Goal: Task Accomplishment & Management: Manage account settings

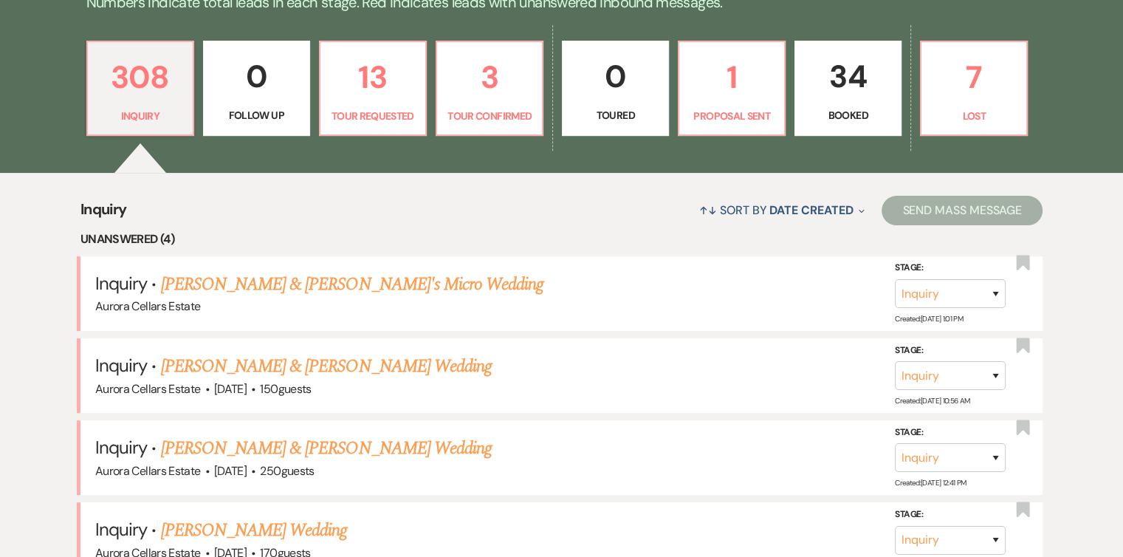
scroll to position [402, 0]
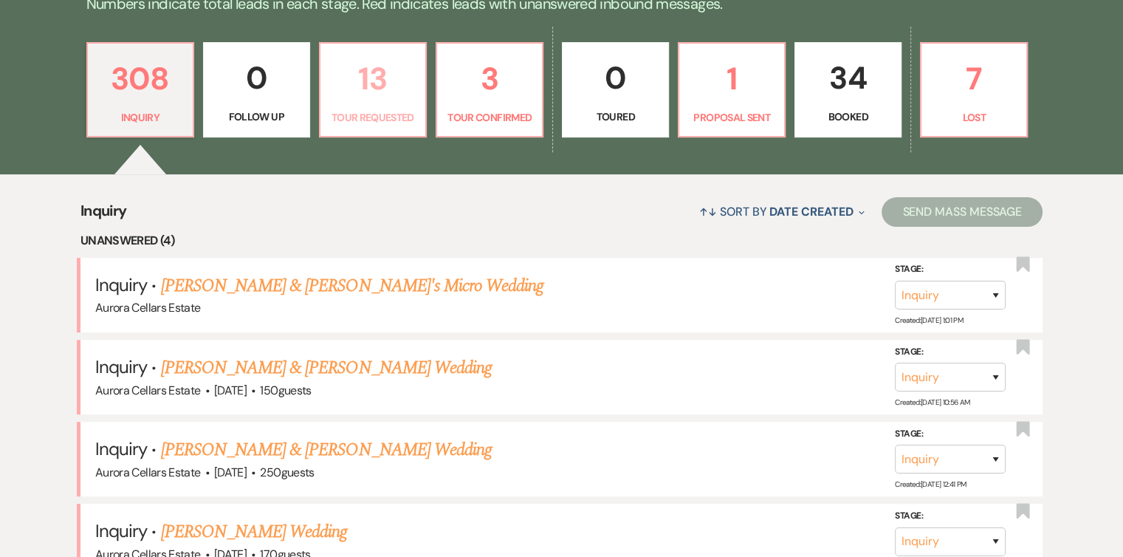
click at [376, 95] on p "13" at bounding box center [372, 78] width 87 height 49
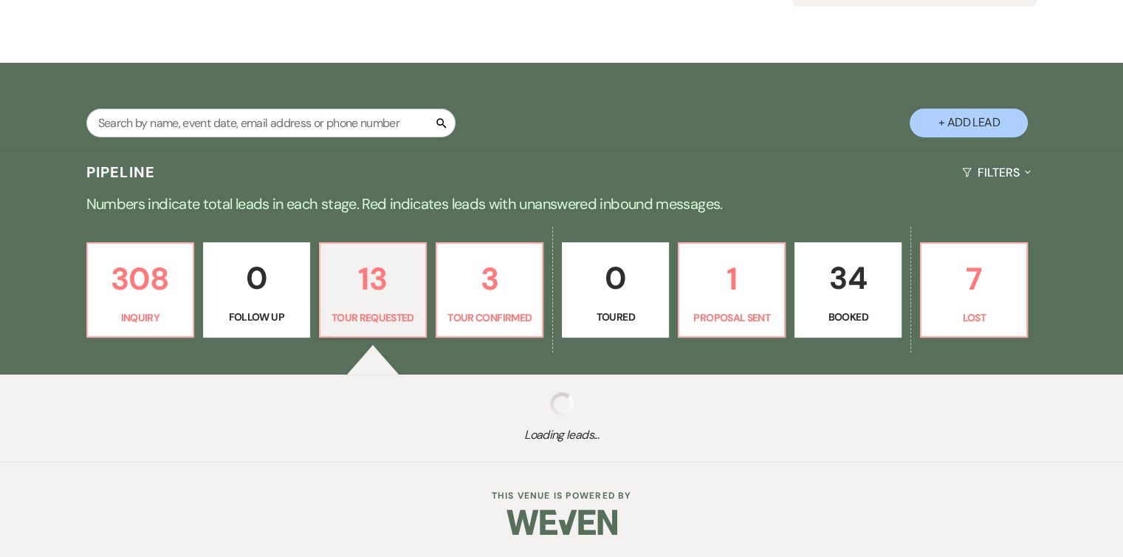
select select "2"
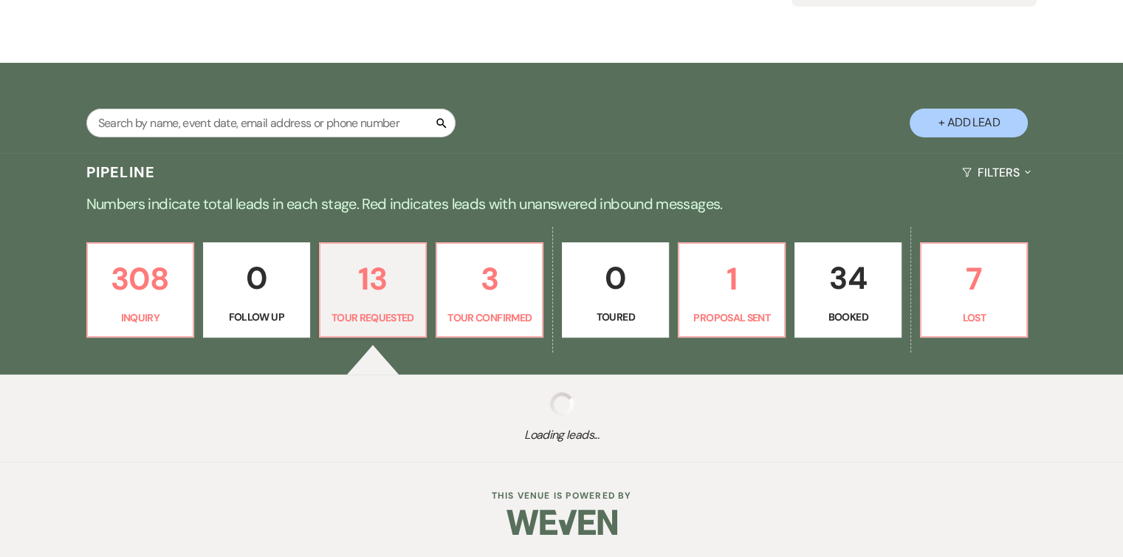
select select "2"
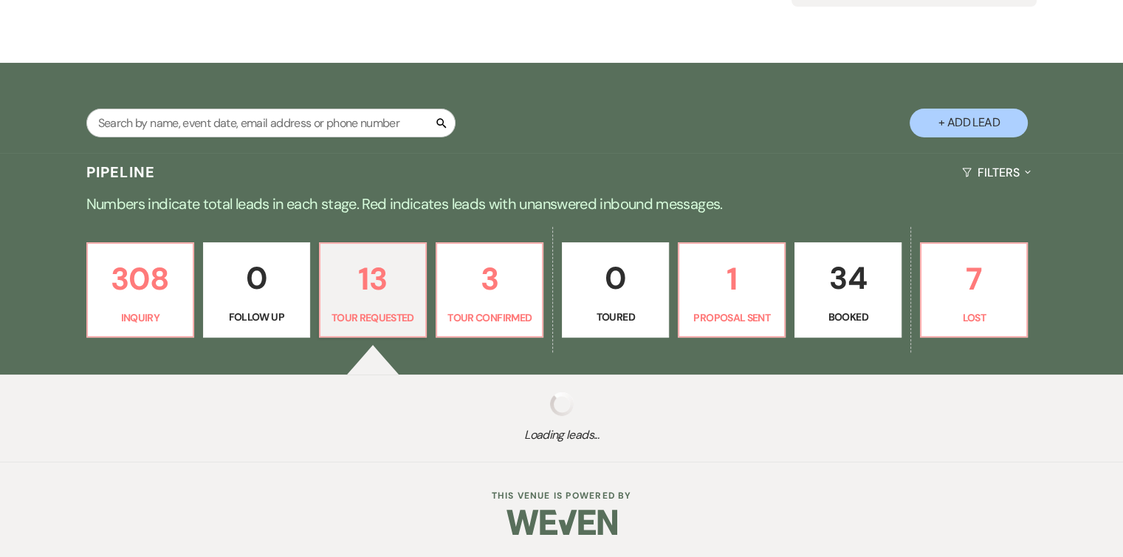
select select "2"
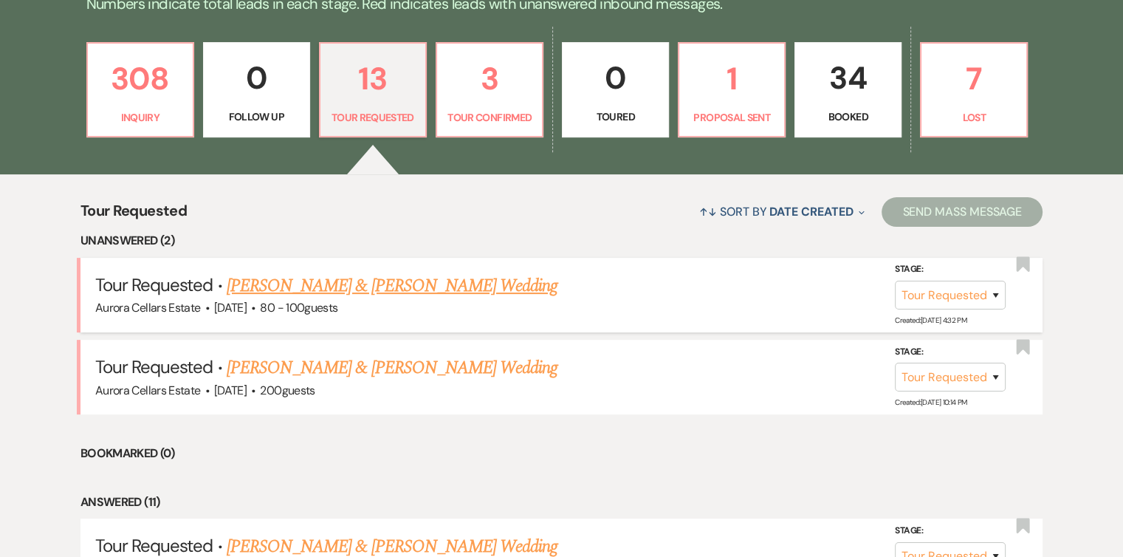
click at [334, 281] on link "[PERSON_NAME] & [PERSON_NAME] Wedding" at bounding box center [392, 285] width 331 height 27
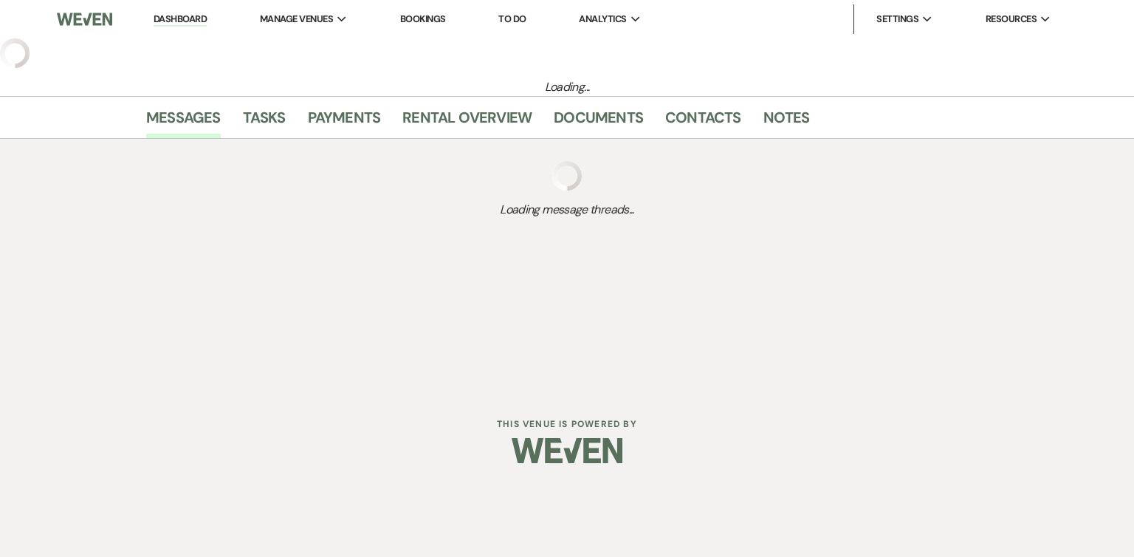
select select "2"
select select "5"
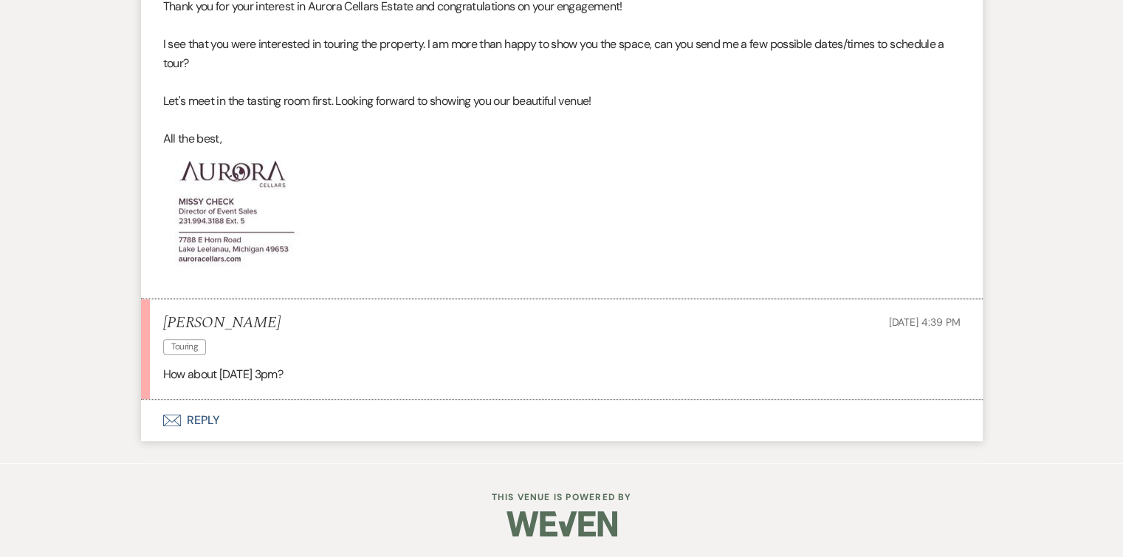
scroll to position [989, 0]
click at [193, 417] on button "Envelope Reply" at bounding box center [562, 419] width 842 height 41
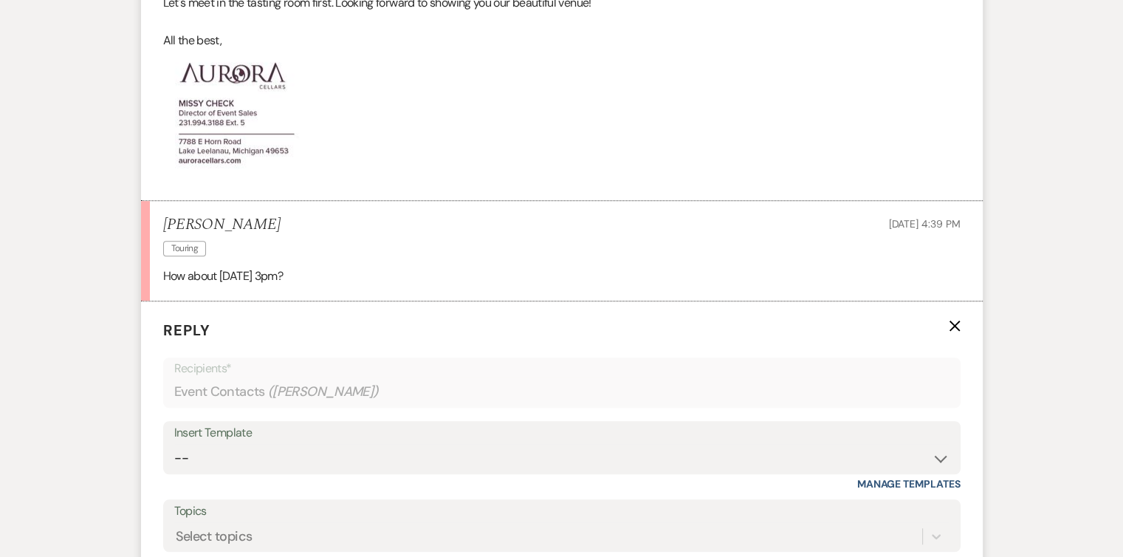
scroll to position [1262, 0]
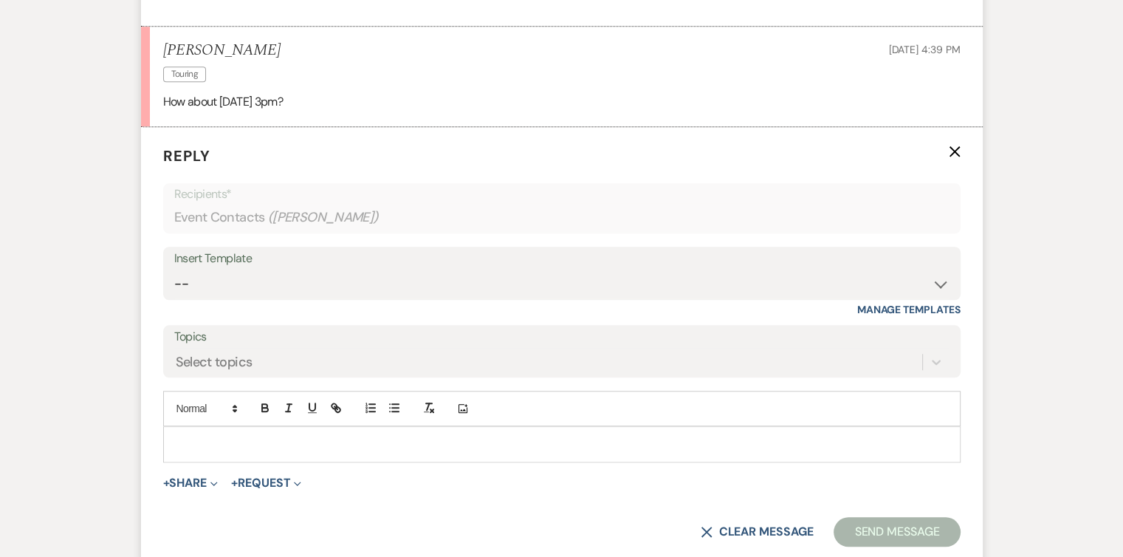
click at [193, 427] on div at bounding box center [562, 444] width 796 height 34
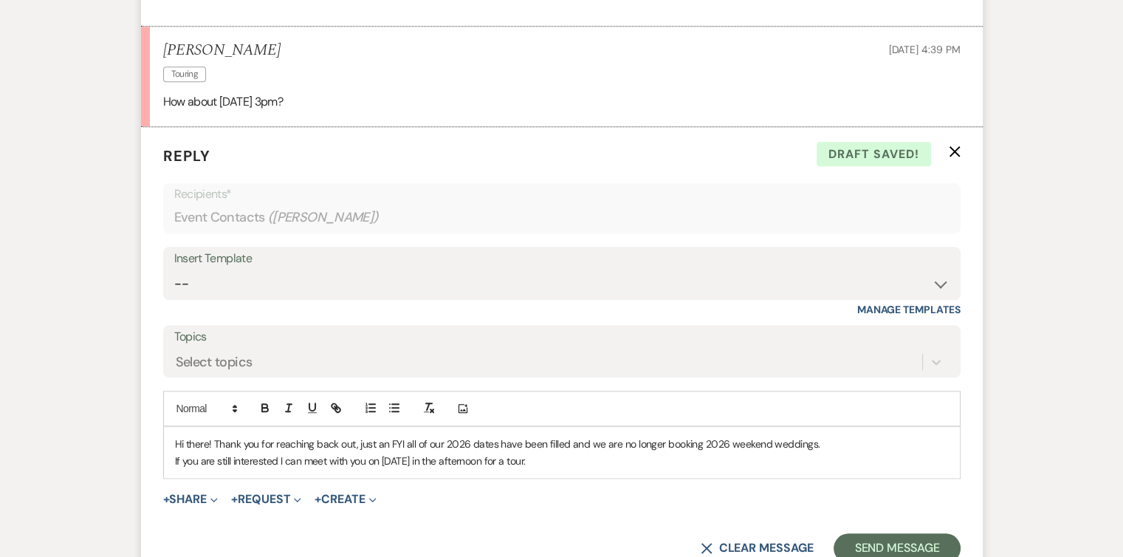
click at [281, 458] on p "If you are still interested I can meet with you on [DATE] in the afternoon for …" at bounding box center [562, 461] width 774 height 16
click at [878, 536] on button "Send Message" at bounding box center [896, 548] width 126 height 30
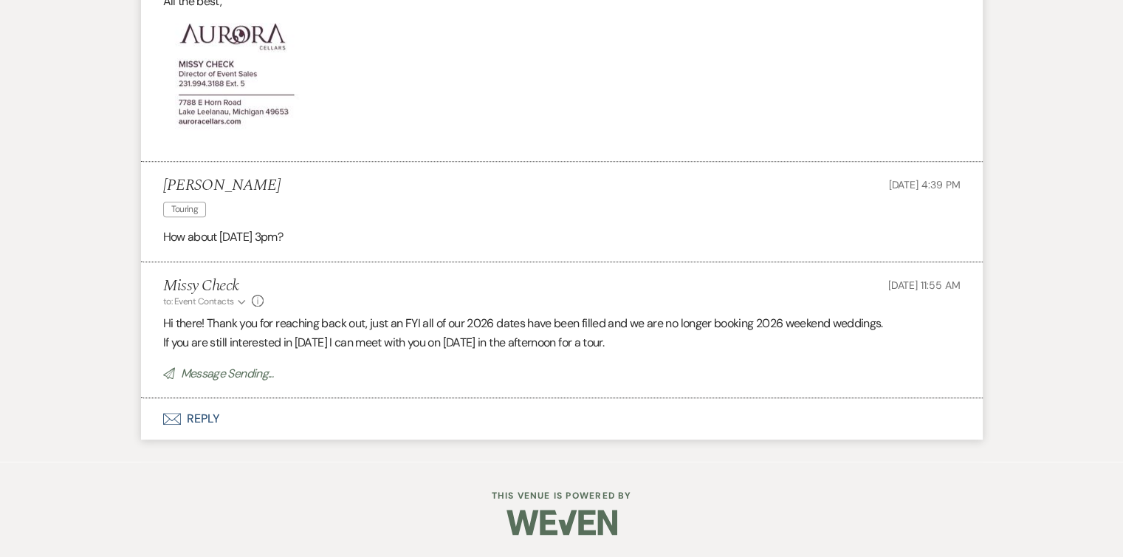
scroll to position [1125, 0]
select select "2"
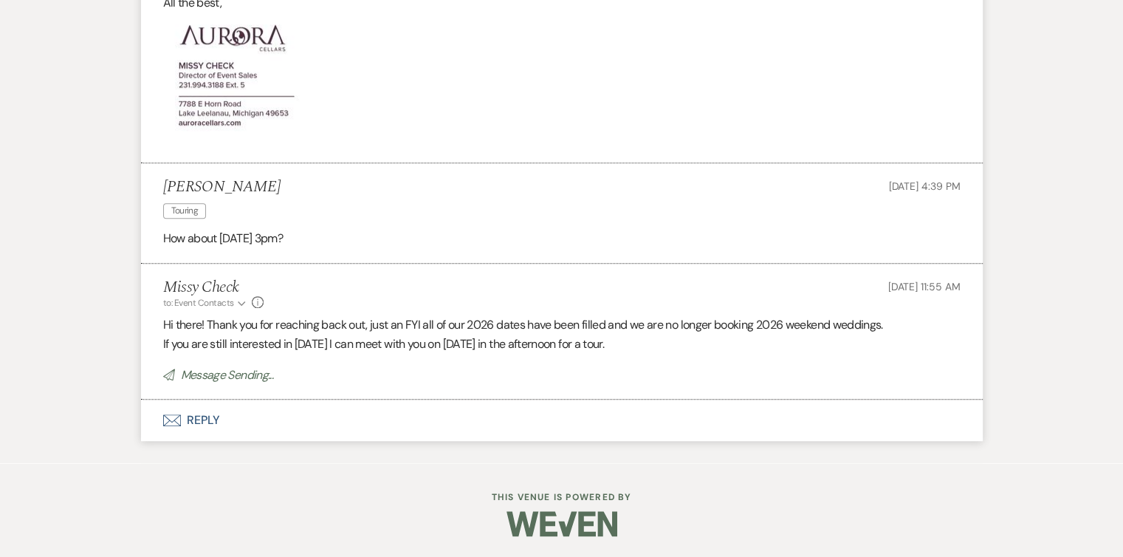
select select "2"
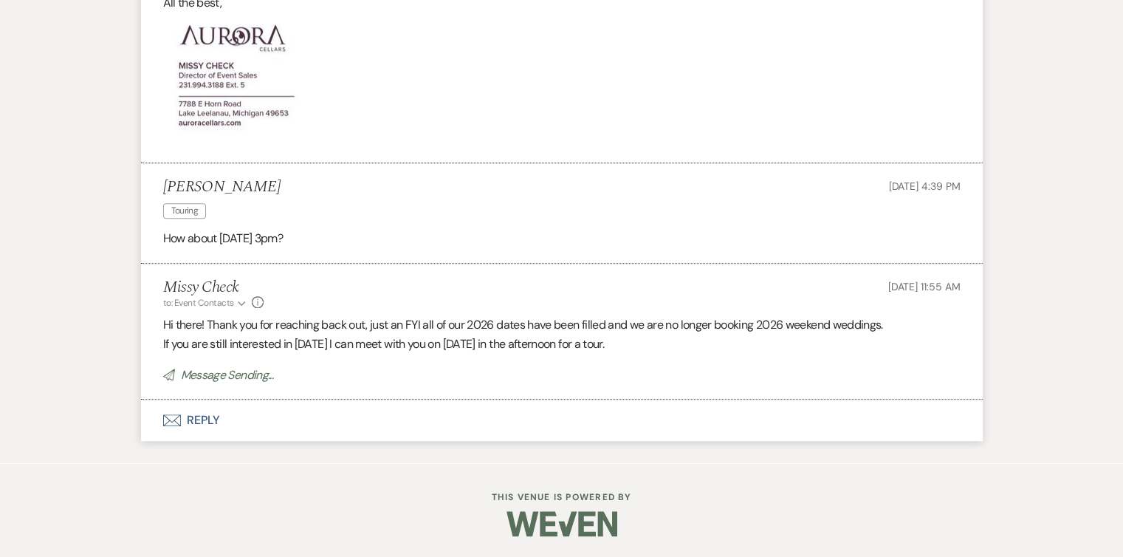
select select "2"
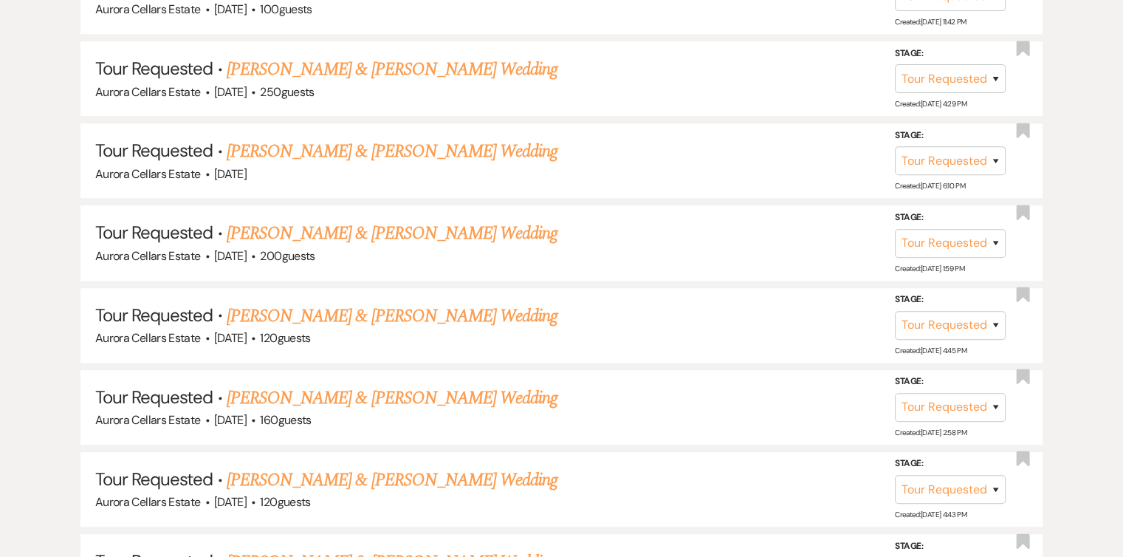
scroll to position [402, 0]
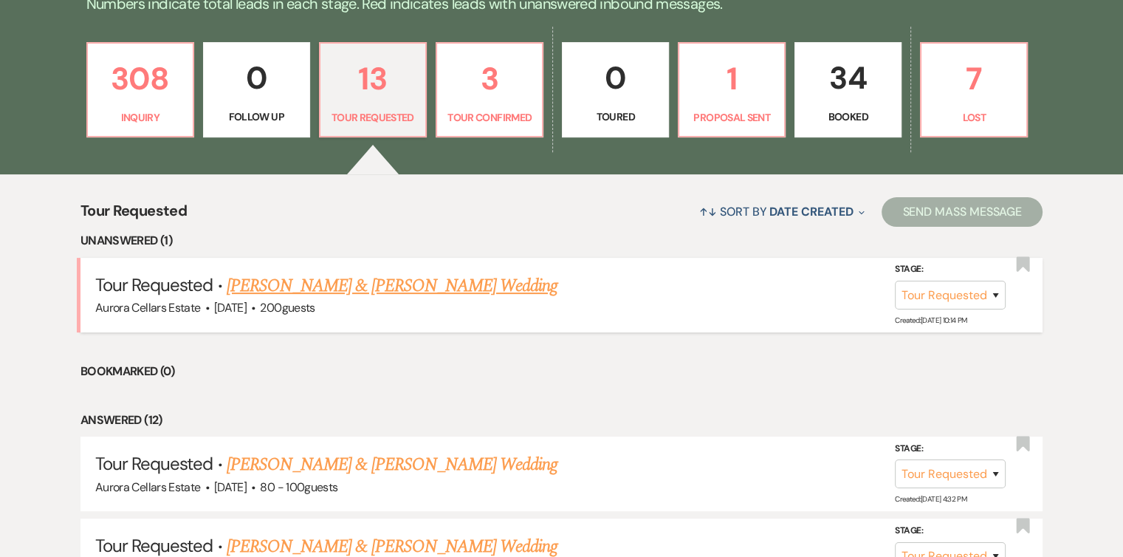
click at [418, 289] on link "[PERSON_NAME] & [PERSON_NAME] Wedding" at bounding box center [392, 285] width 331 height 27
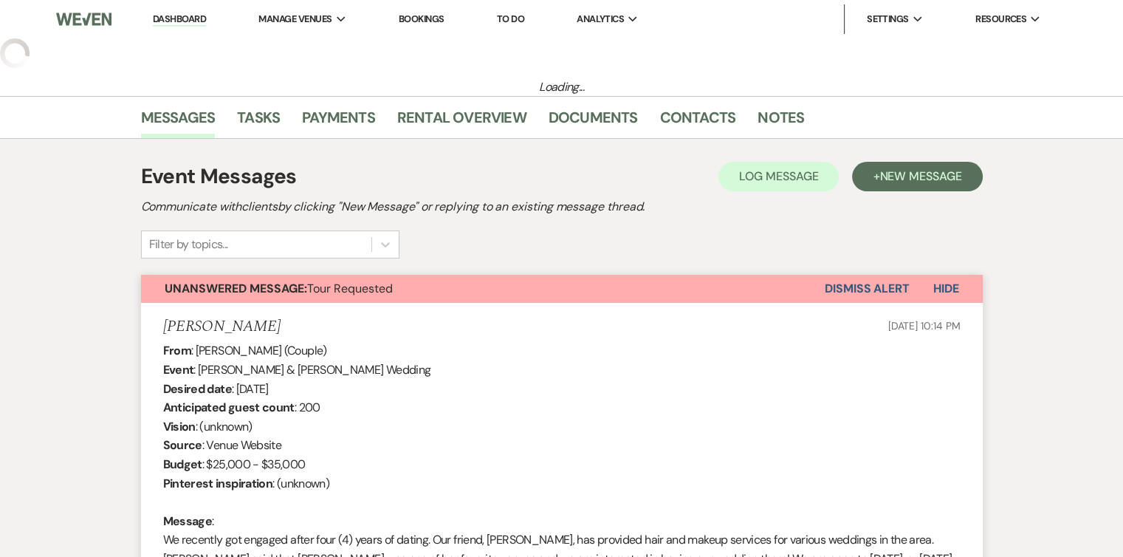
select select "2"
select select "5"
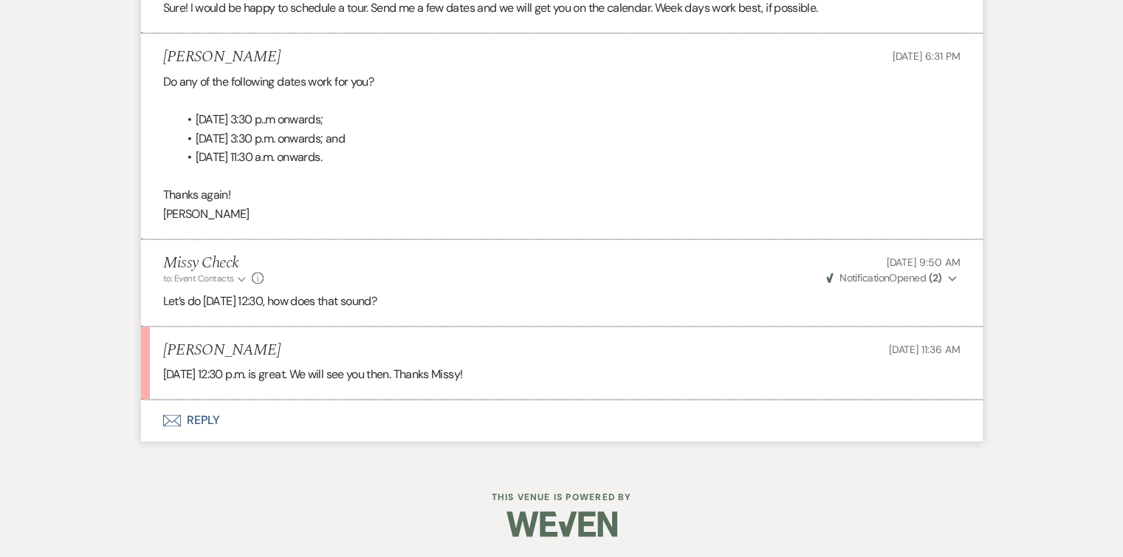
scroll to position [2125, 0]
select select "2"
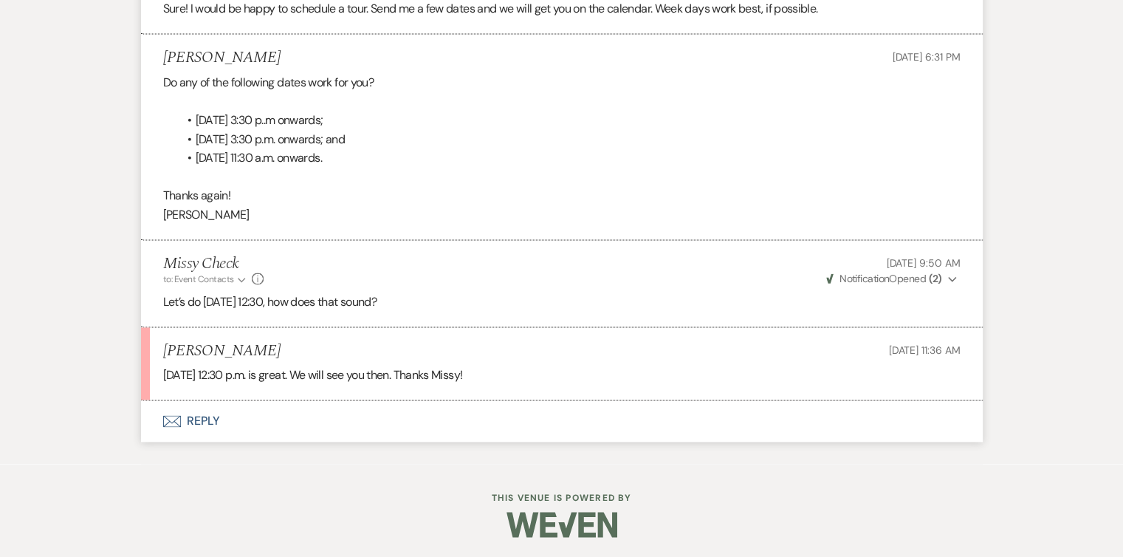
select select "2"
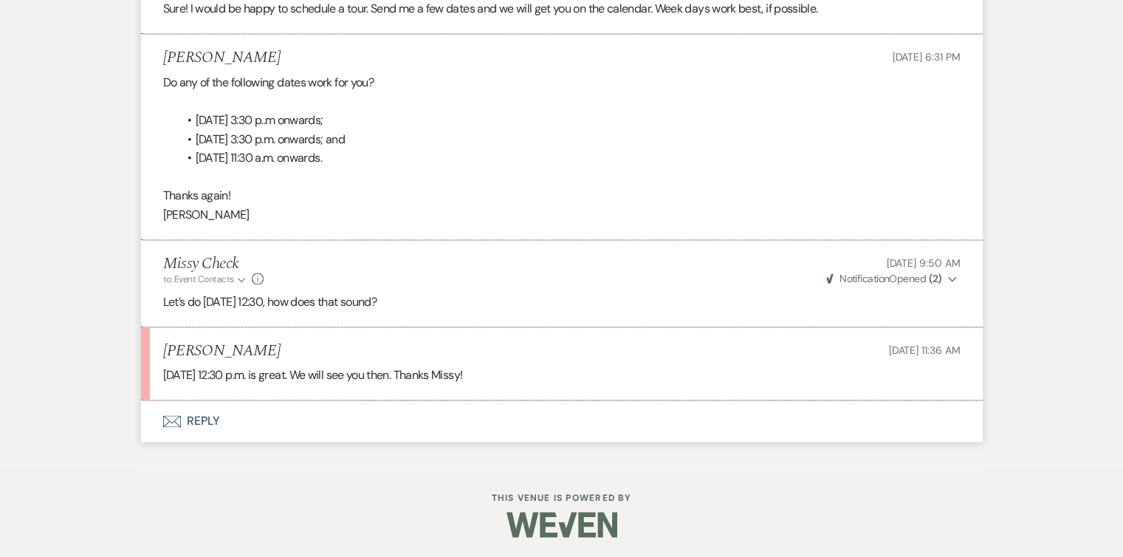
select select "2"
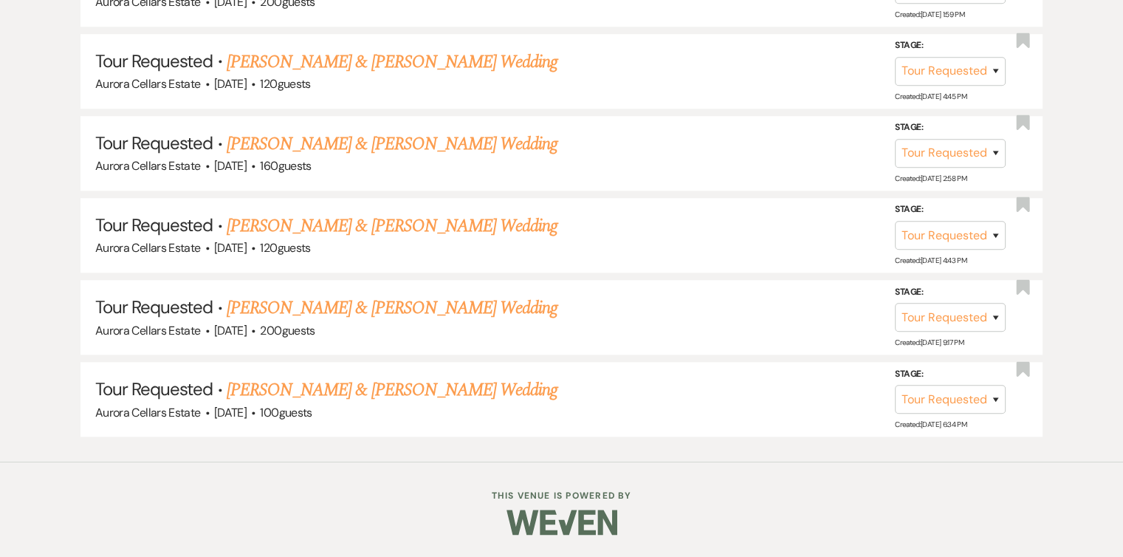
scroll to position [402, 0]
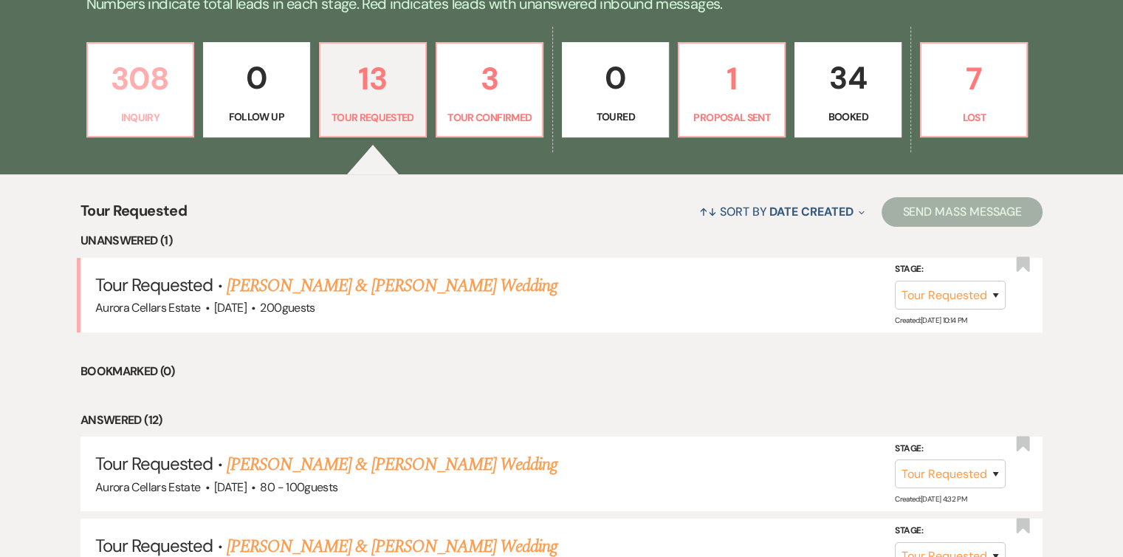
click at [148, 106] on link "308 Inquiry" at bounding box center [140, 90] width 108 height 96
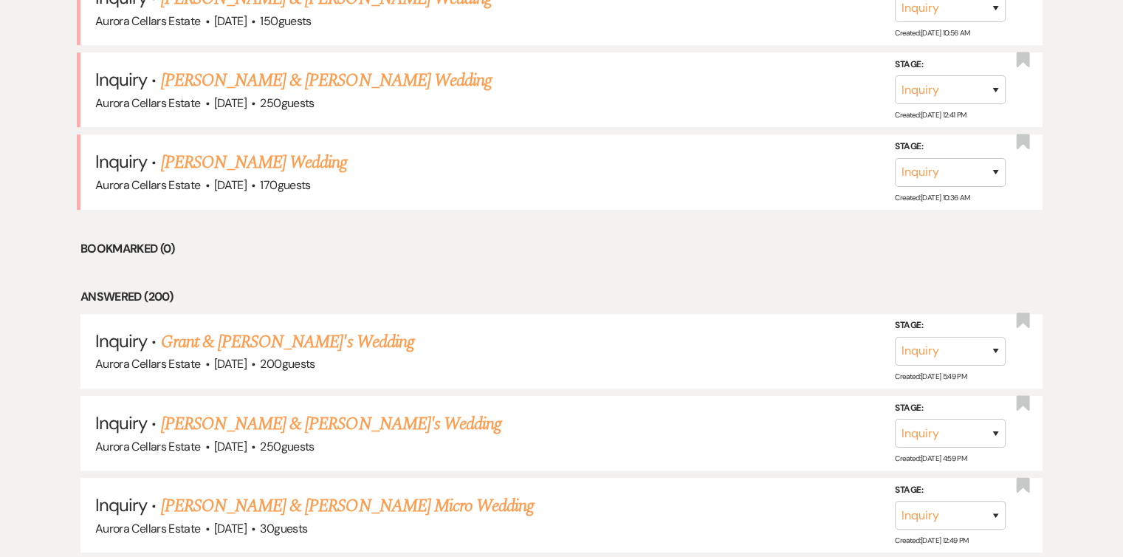
scroll to position [771, 0]
click at [293, 340] on link "Grant & [PERSON_NAME]'s Wedding" at bounding box center [287, 342] width 253 height 27
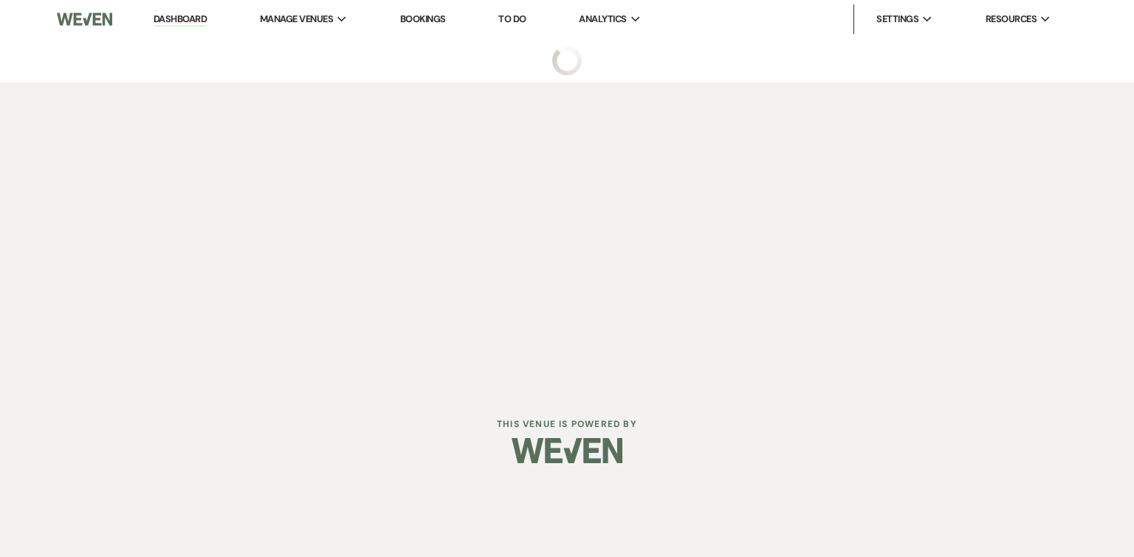
select select "5"
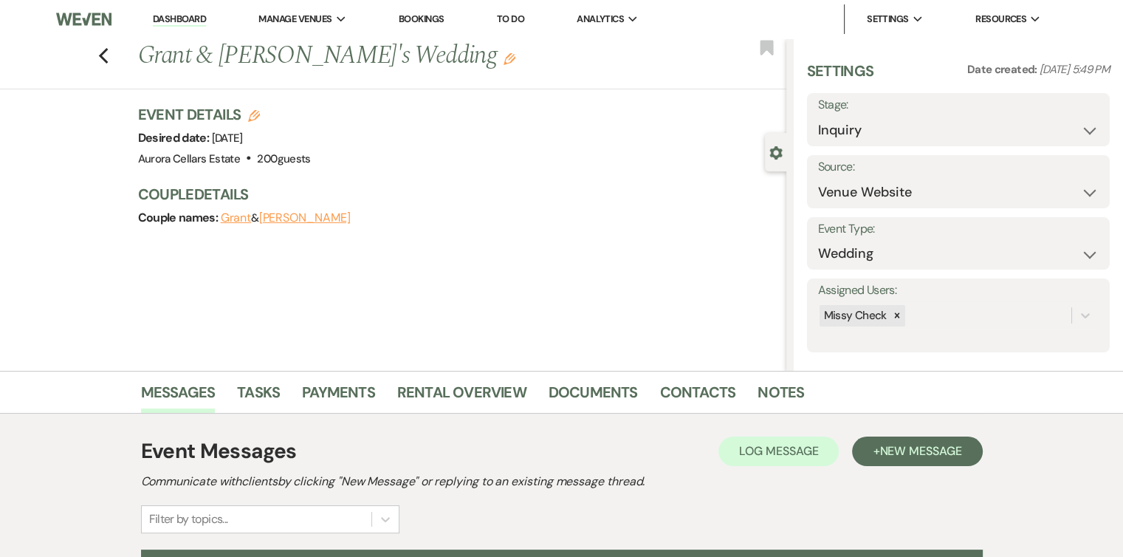
scroll to position [162, 0]
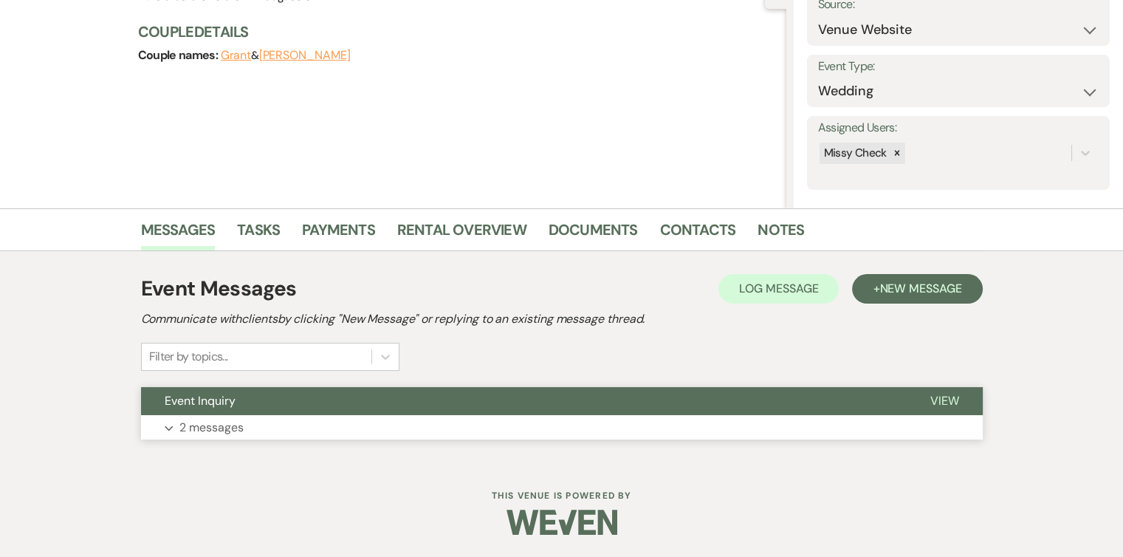
click at [442, 427] on button "Expand 2 messages" at bounding box center [562, 427] width 842 height 25
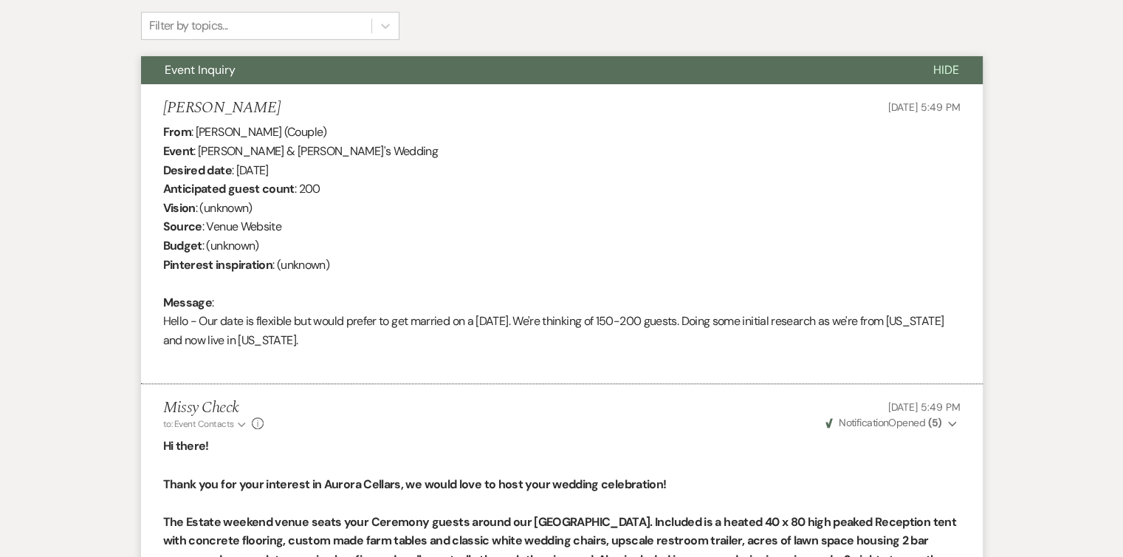
scroll to position [416, 0]
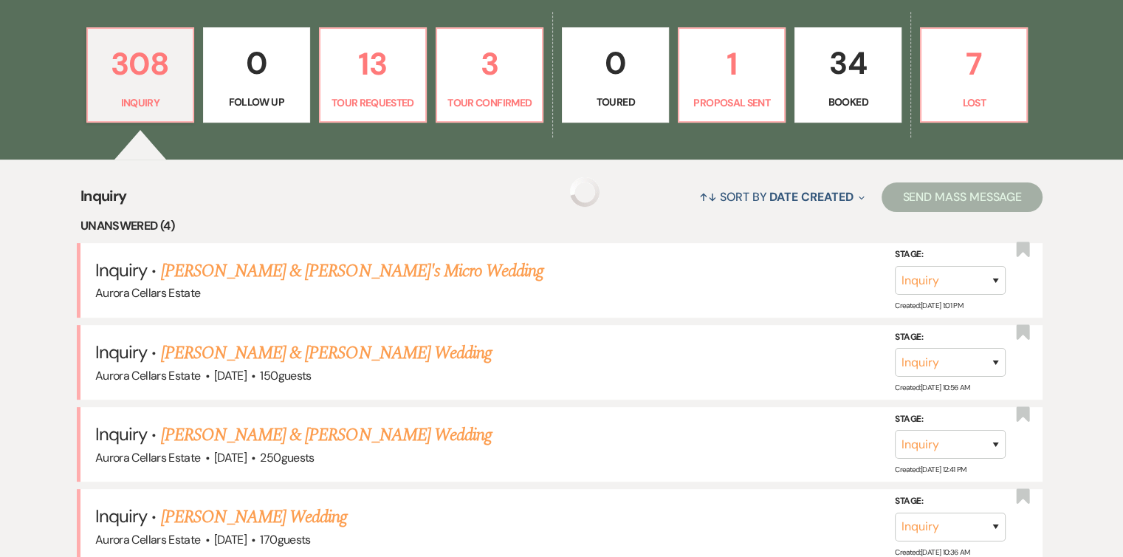
scroll to position [771, 0]
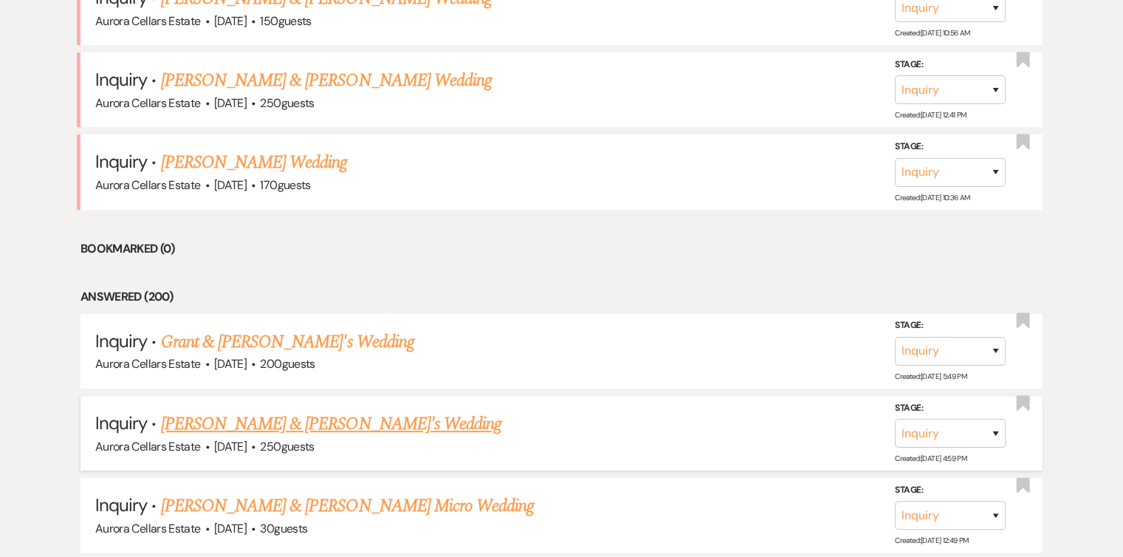
click at [283, 421] on link "[PERSON_NAME] & [PERSON_NAME]'s Wedding" at bounding box center [331, 423] width 341 height 27
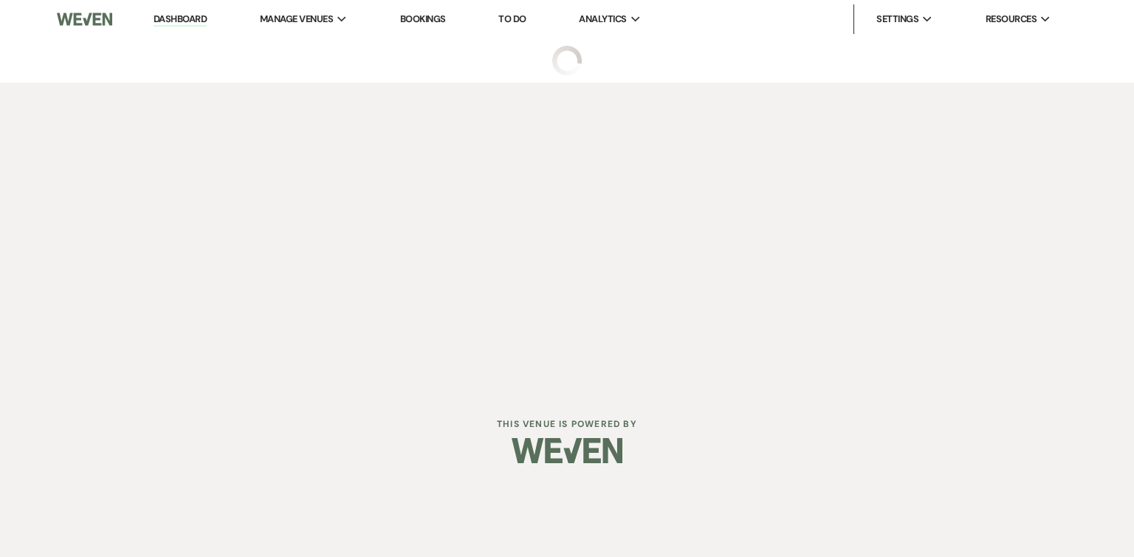
select select "5"
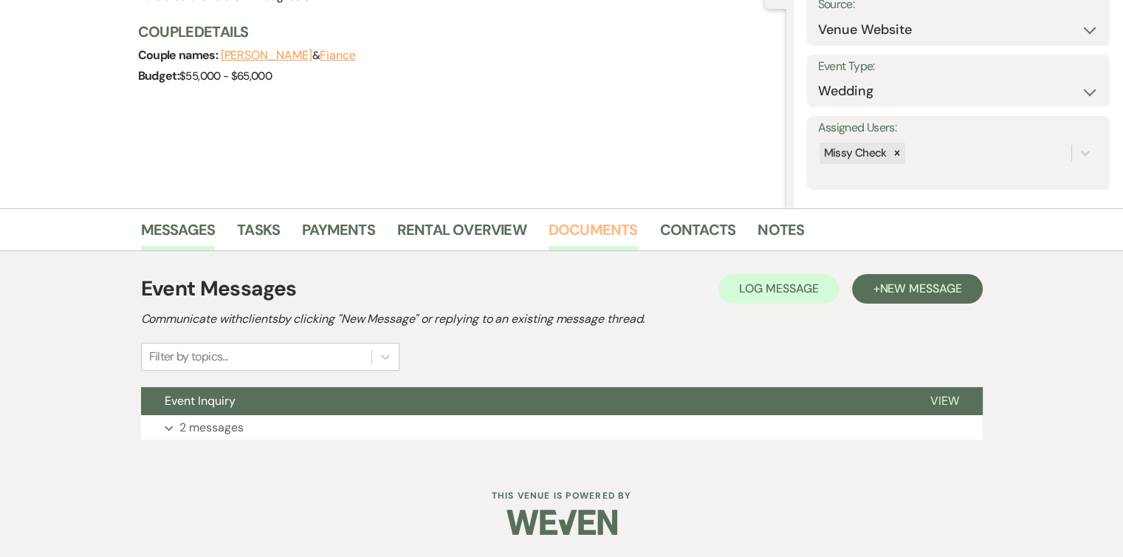
scroll to position [162, 0]
click at [519, 430] on button "Expand 2 messages" at bounding box center [562, 428] width 842 height 25
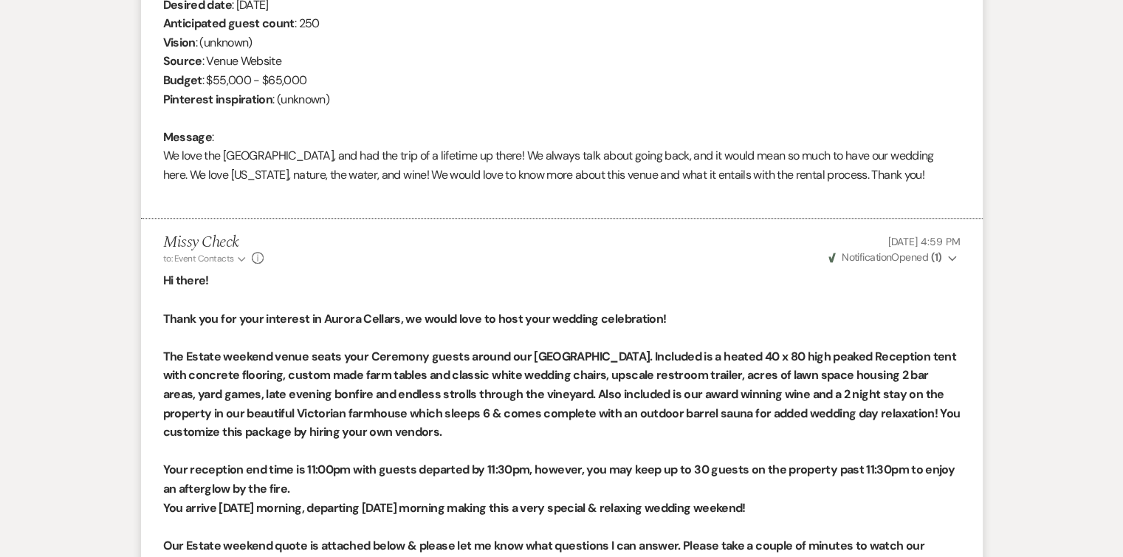
scroll to position [487, 0]
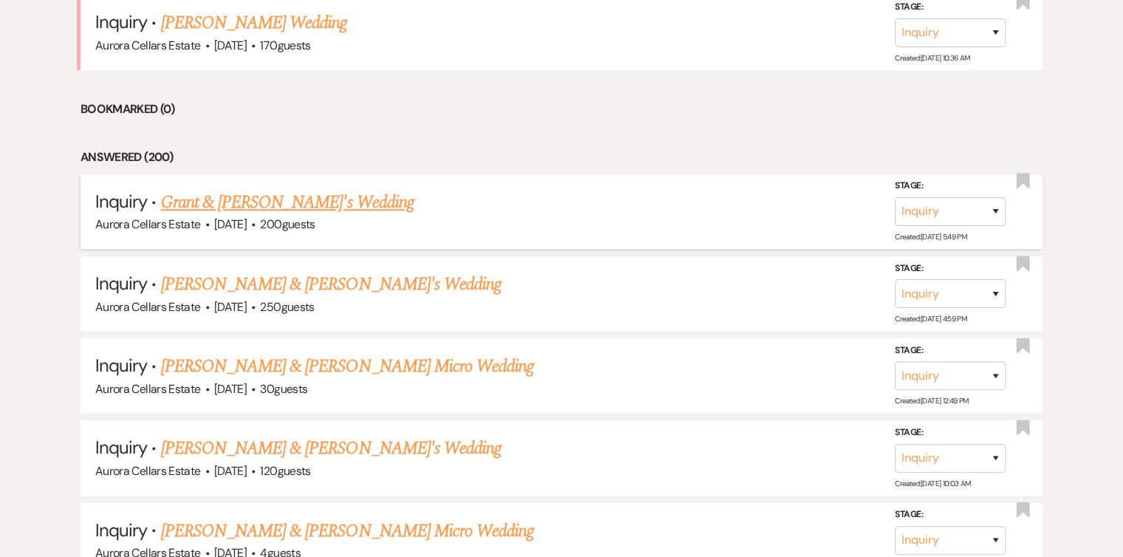
scroll to position [1000, 0]
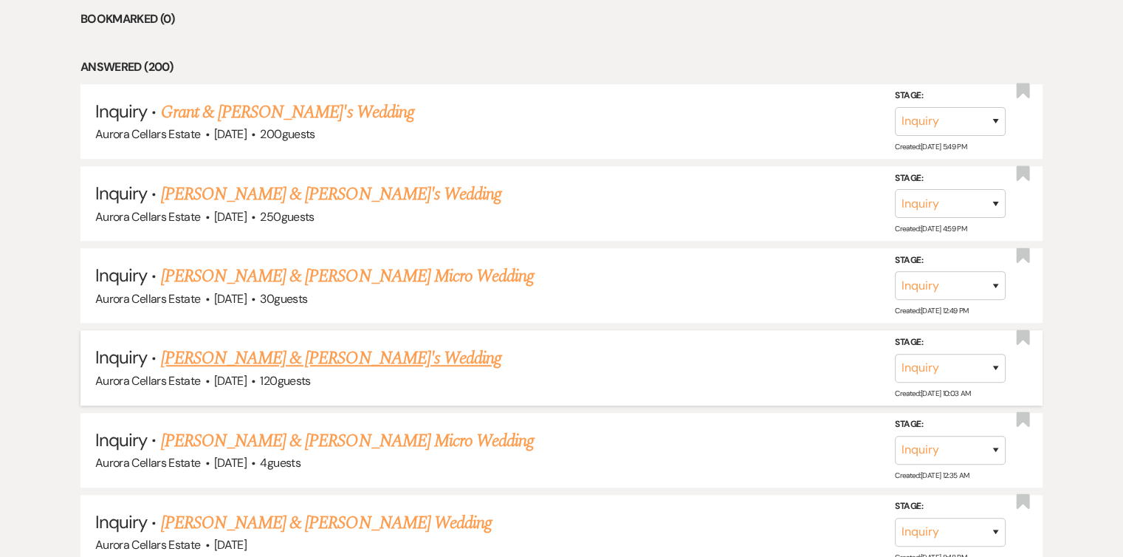
click at [354, 354] on link "[PERSON_NAME] & [PERSON_NAME]'s Wedding" at bounding box center [331, 358] width 341 height 27
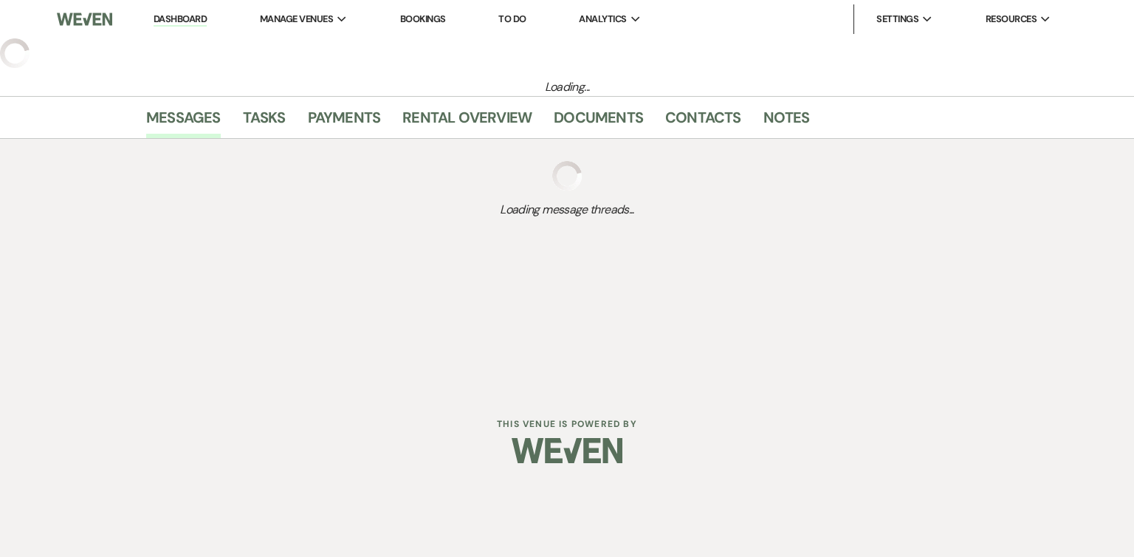
select select "5"
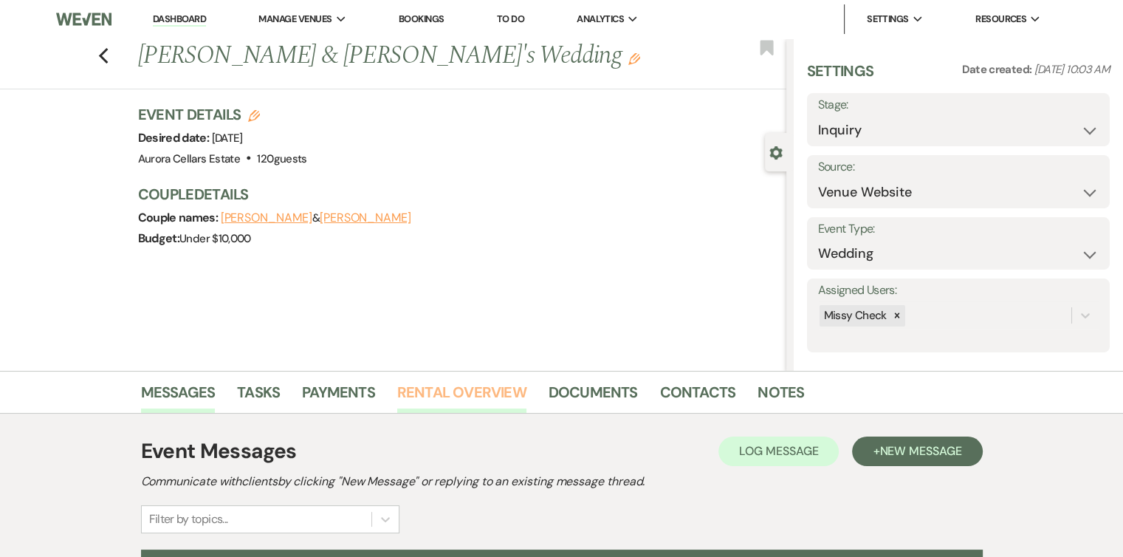
scroll to position [162, 0]
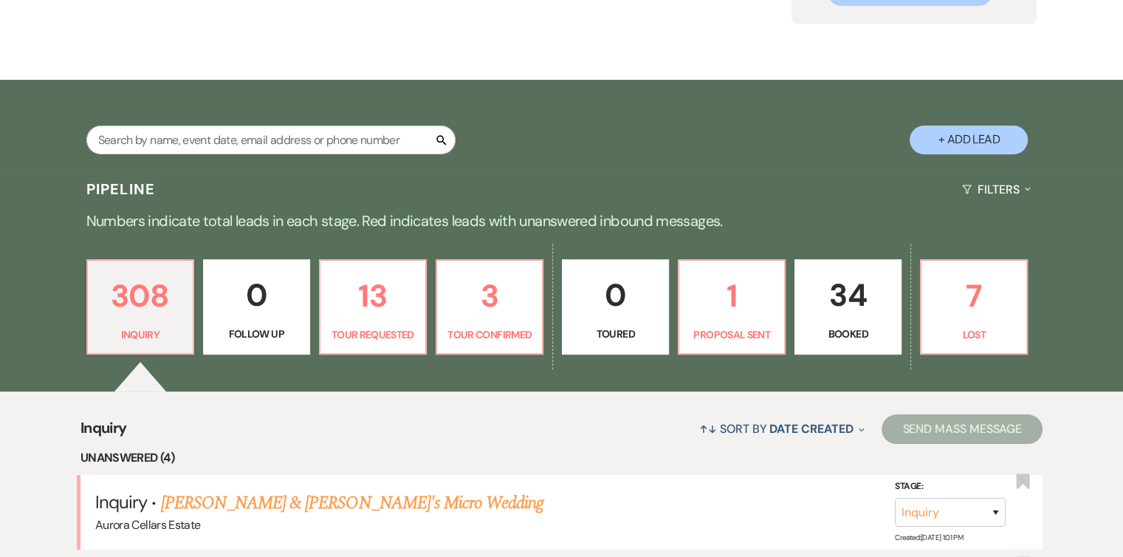
scroll to position [183, 0]
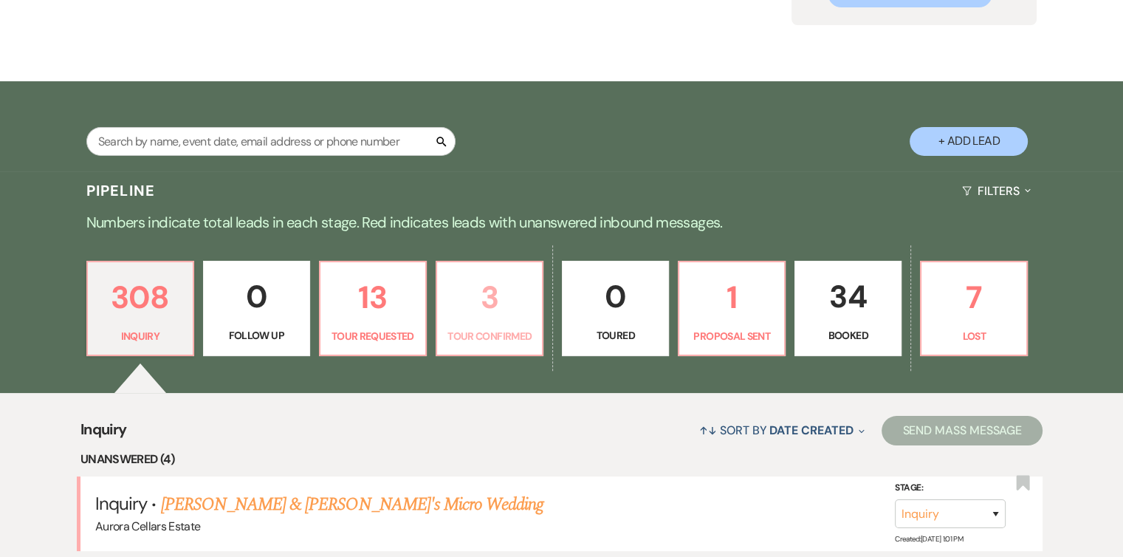
click at [490, 321] on p "3" at bounding box center [489, 296] width 87 height 49
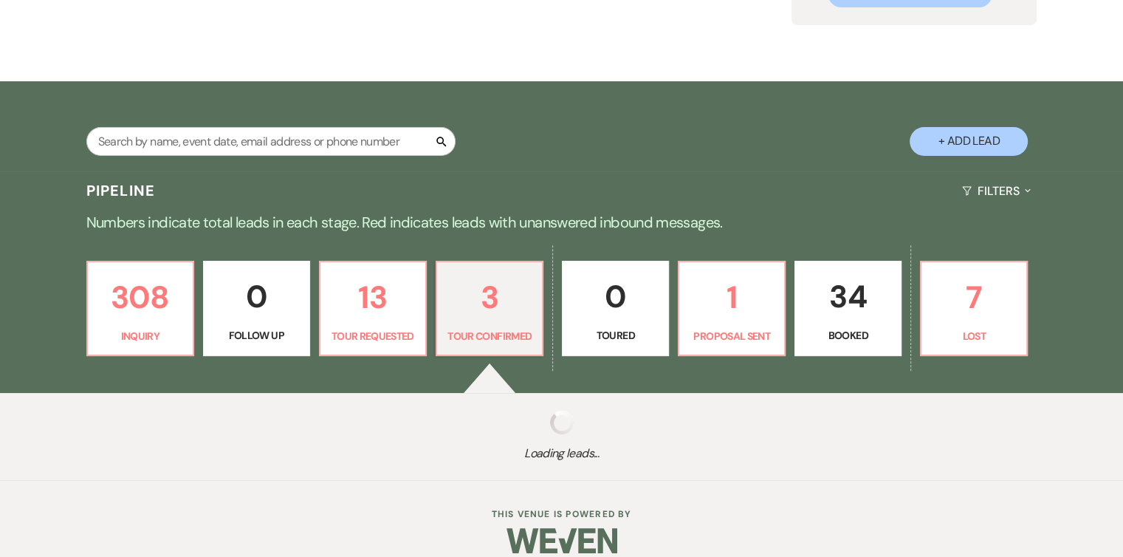
select select "4"
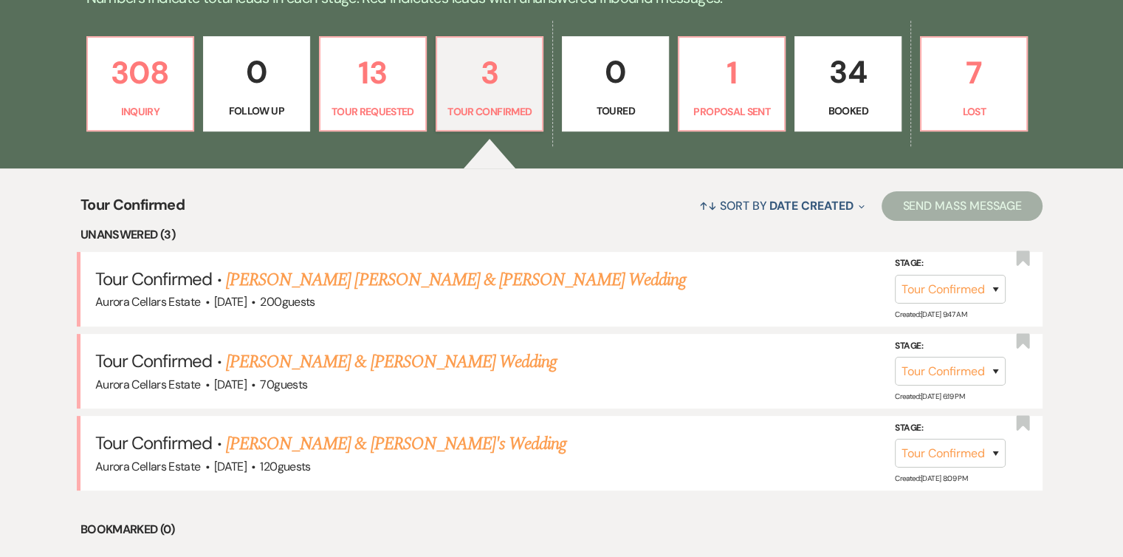
scroll to position [407, 0]
click at [994, 289] on select "Inquiry Follow Up Tour Requested Tour Confirmed Toured Proposal Sent Booked Lost" at bounding box center [950, 289] width 111 height 29
select select "8"
click at [895, 275] on select "Inquiry Follow Up Tour Requested Tour Confirmed Toured Proposal Sent Booked Lost" at bounding box center [950, 289] width 111 height 29
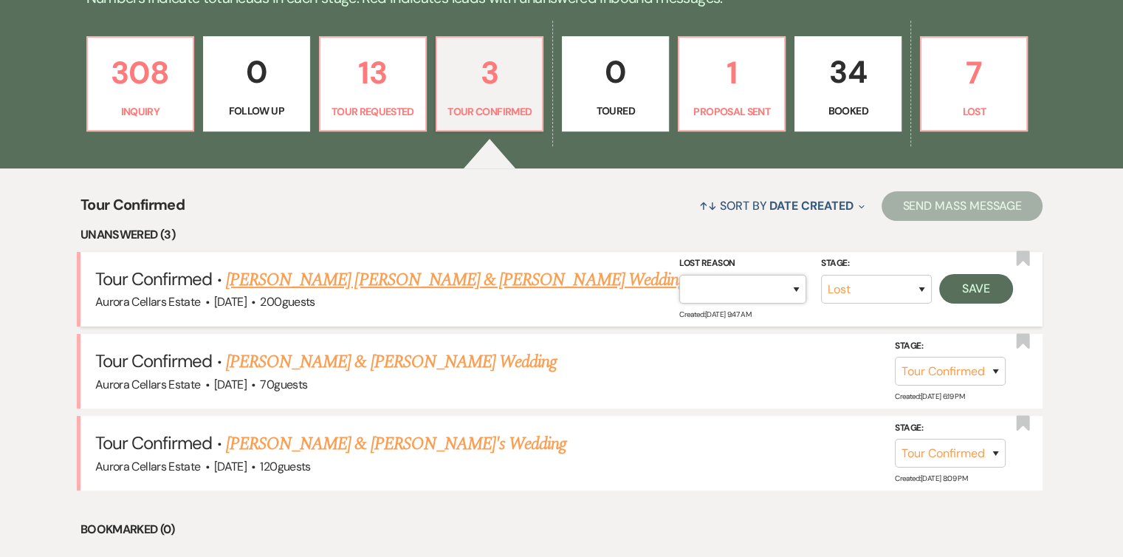
click at [793, 289] on select "Booked Elsewhere Budget Date Unavailable No Response Not a Good Match Capacity …" at bounding box center [742, 289] width 127 height 29
select select "11"
click at [679, 275] on select "Booked Elsewhere Budget Date Unavailable No Response Not a Good Match Capacity …" at bounding box center [742, 289] width 127 height 29
click at [974, 298] on button "Save" at bounding box center [976, 289] width 74 height 30
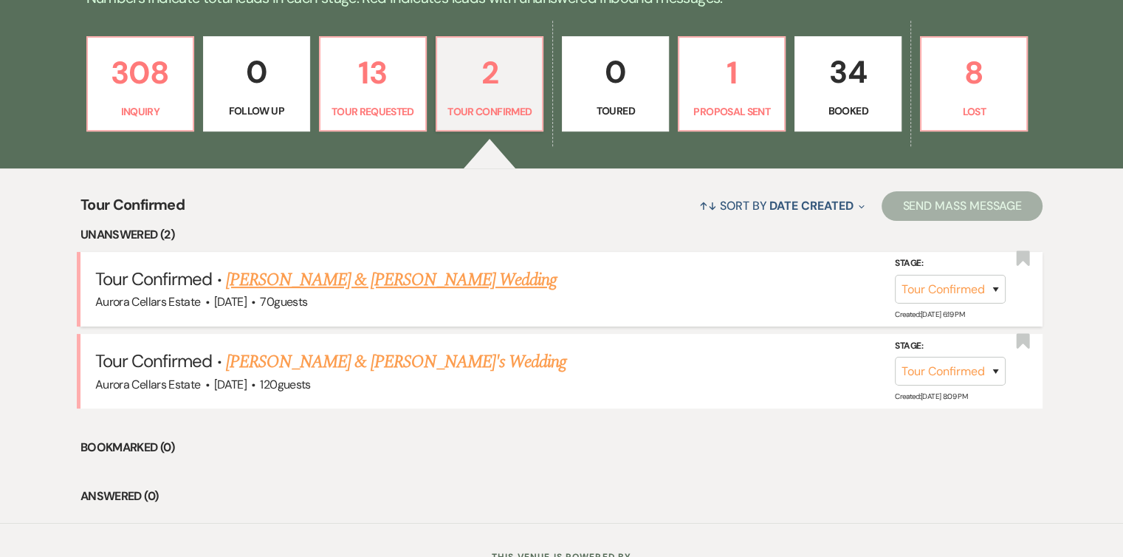
click at [345, 278] on link "[PERSON_NAME] & [PERSON_NAME] Wedding" at bounding box center [391, 279] width 331 height 27
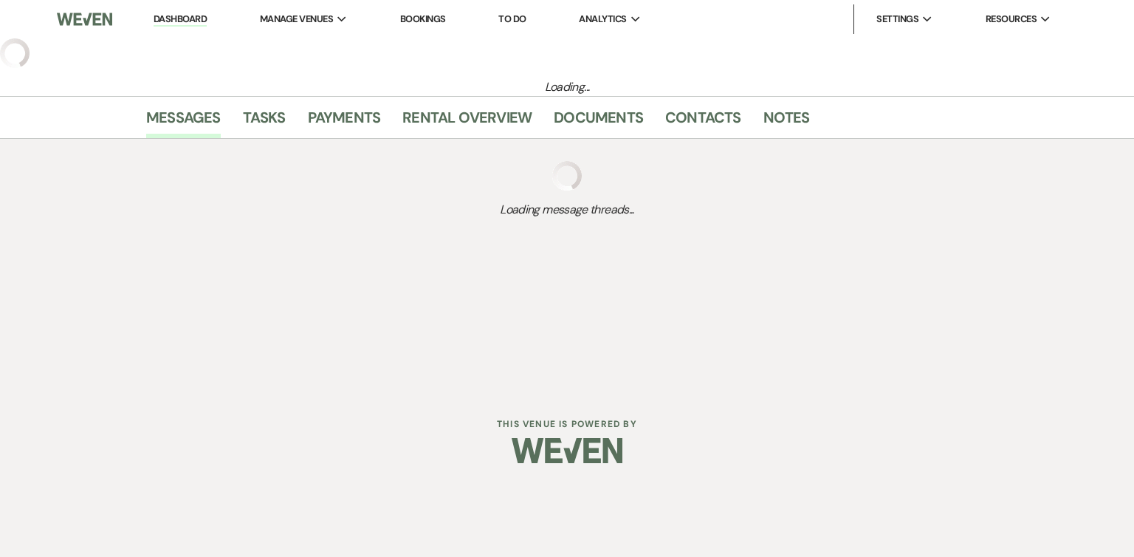
select select "4"
select select "5"
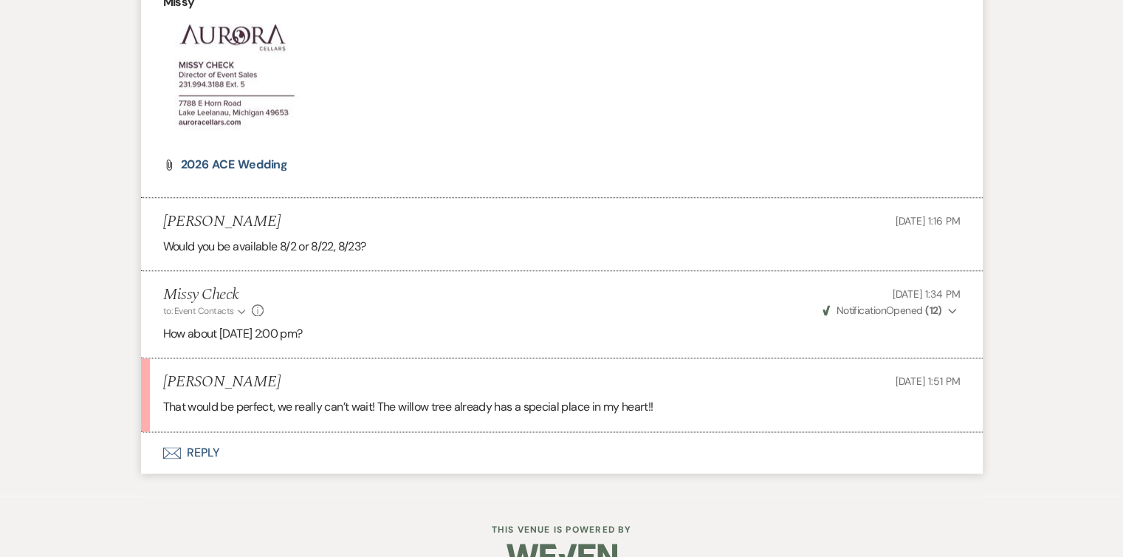
scroll to position [1781, 0]
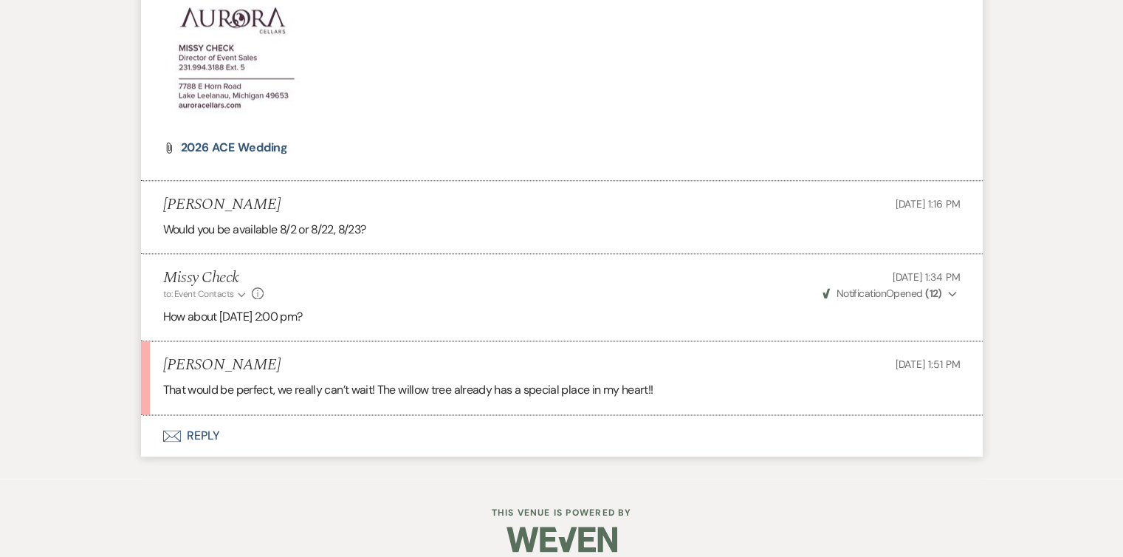
click at [192, 431] on button "Envelope Reply" at bounding box center [562, 435] width 842 height 41
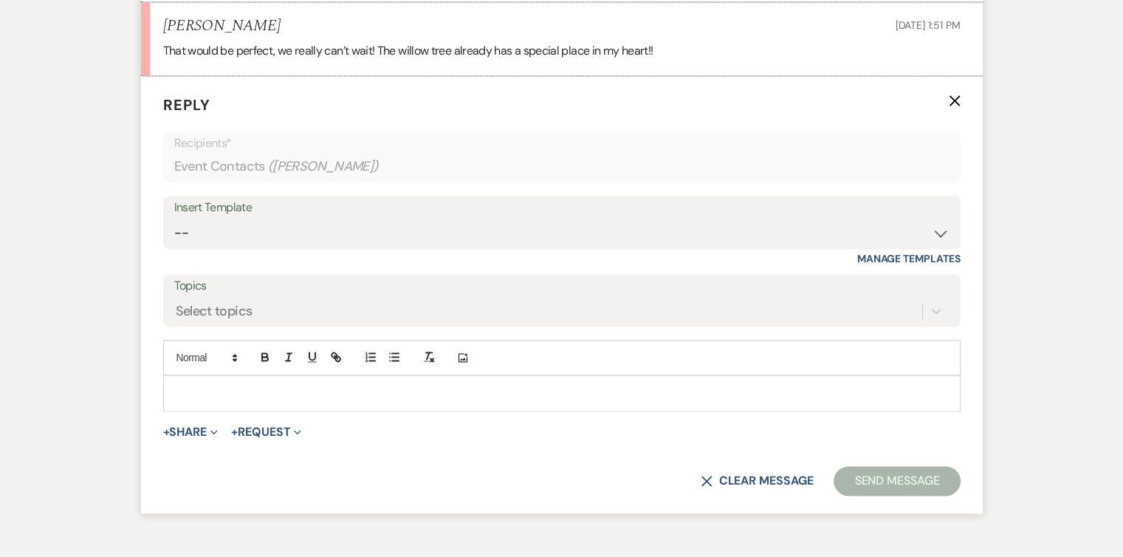
scroll to position [2134, 0]
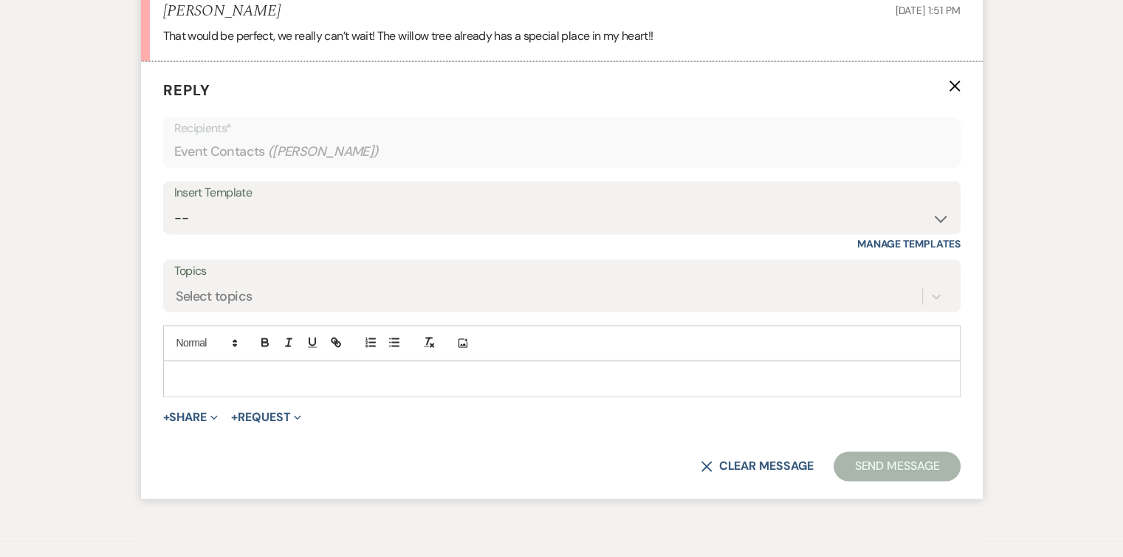
click at [207, 370] on p at bounding box center [562, 378] width 774 height 16
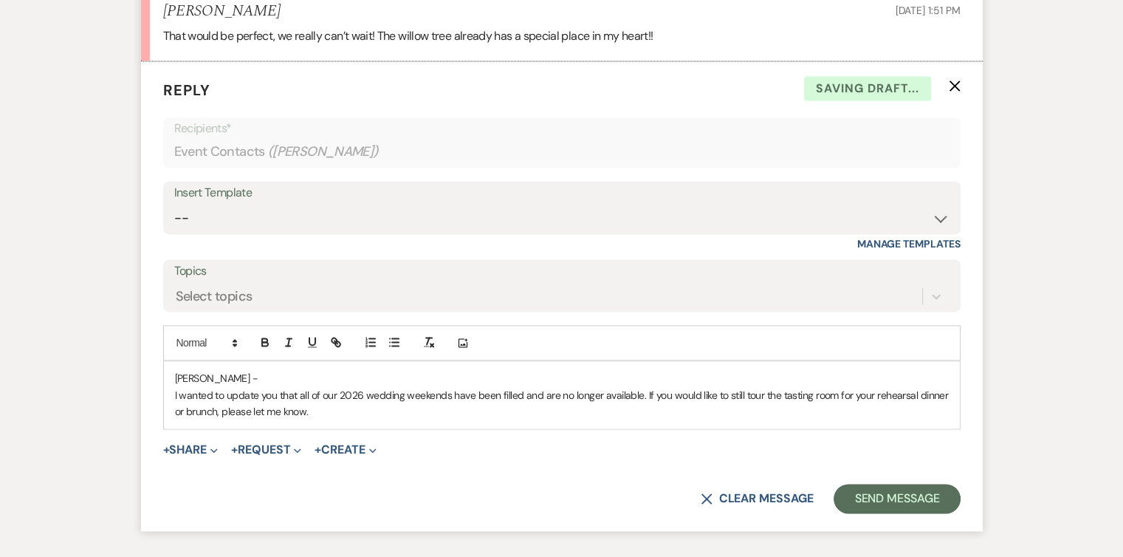
click at [760, 393] on p "I wanted to update you that all of our 2026 wedding weekends have been filled a…" at bounding box center [562, 403] width 774 height 33
click at [921, 497] on button "Send Message" at bounding box center [896, 499] width 126 height 30
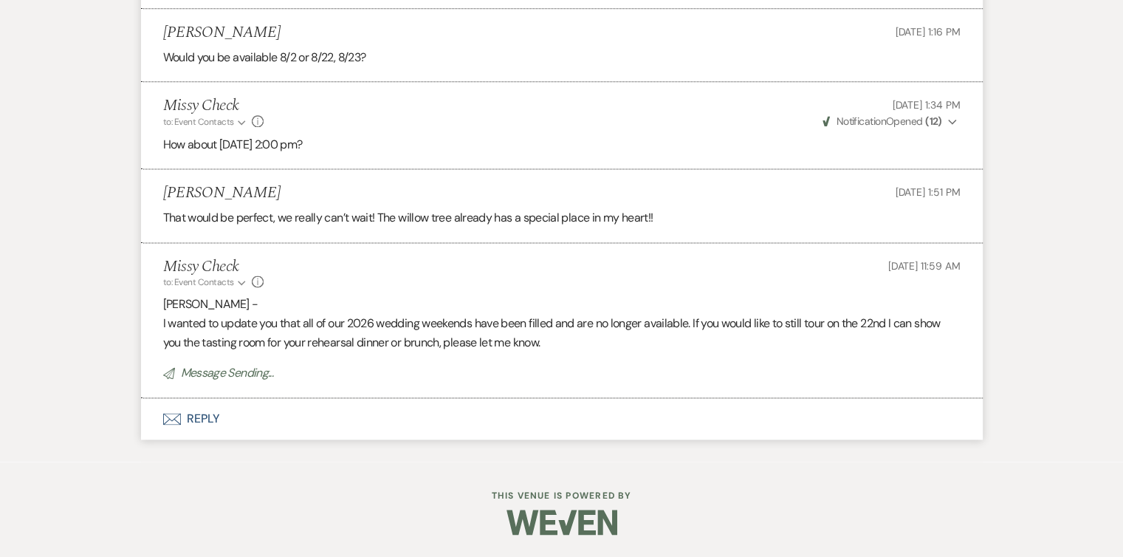
scroll to position [1951, 0]
select select "4"
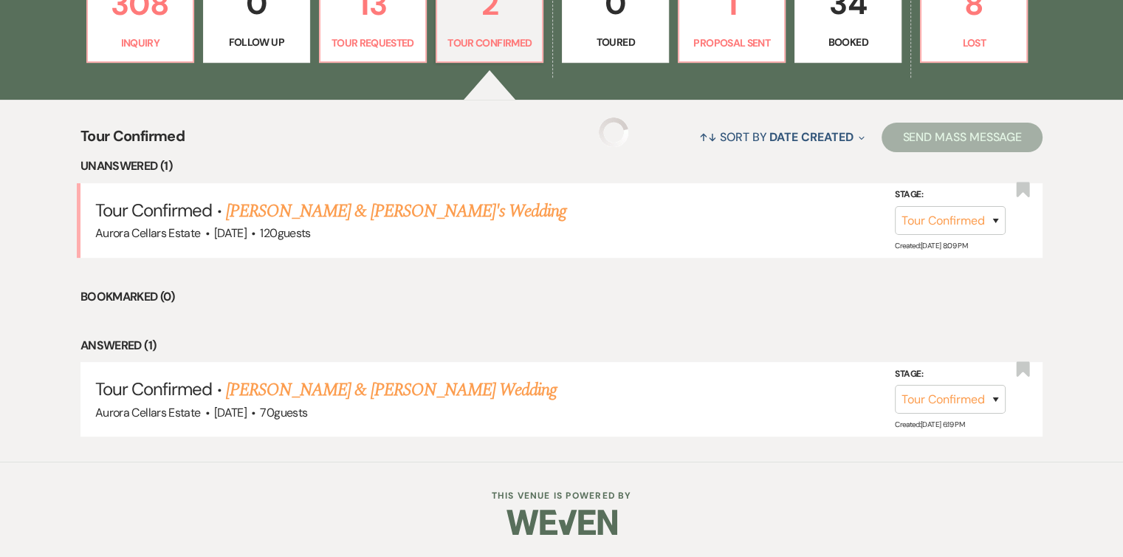
scroll to position [407, 0]
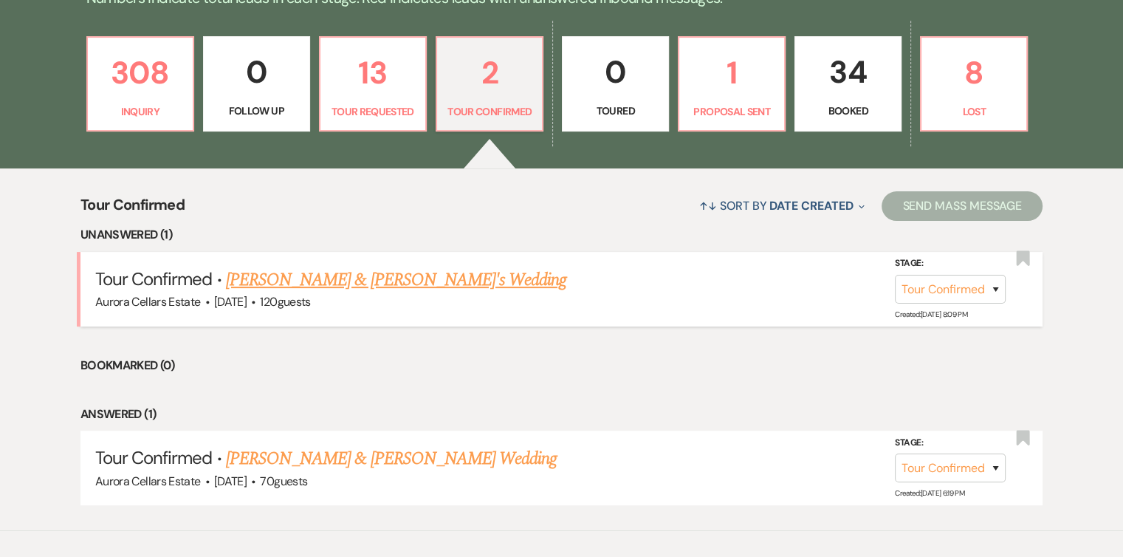
click at [340, 282] on link "[PERSON_NAME] & [PERSON_NAME]'s Wedding" at bounding box center [396, 279] width 341 height 27
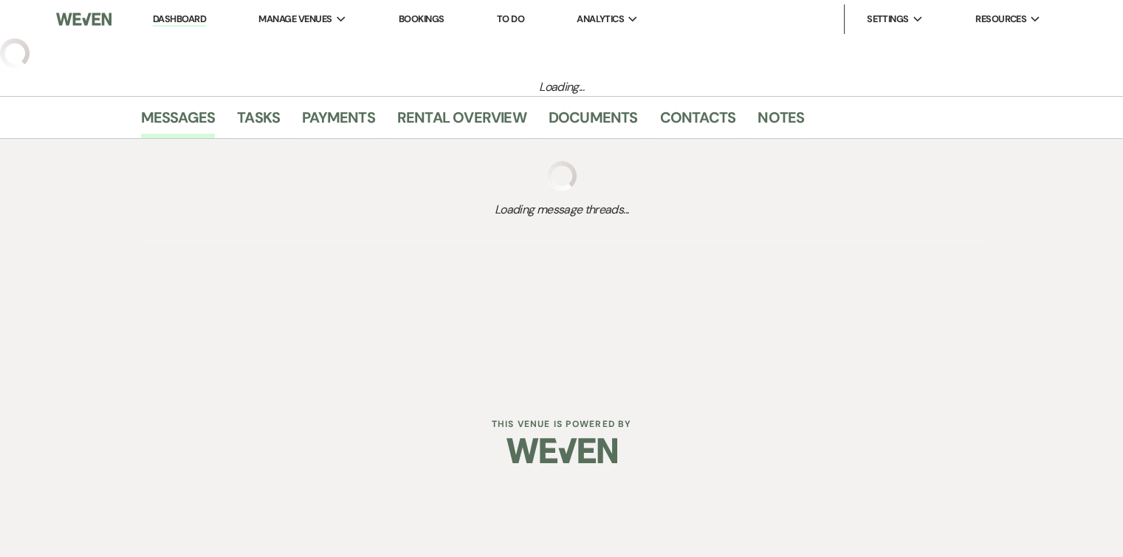
select select "4"
select select "5"
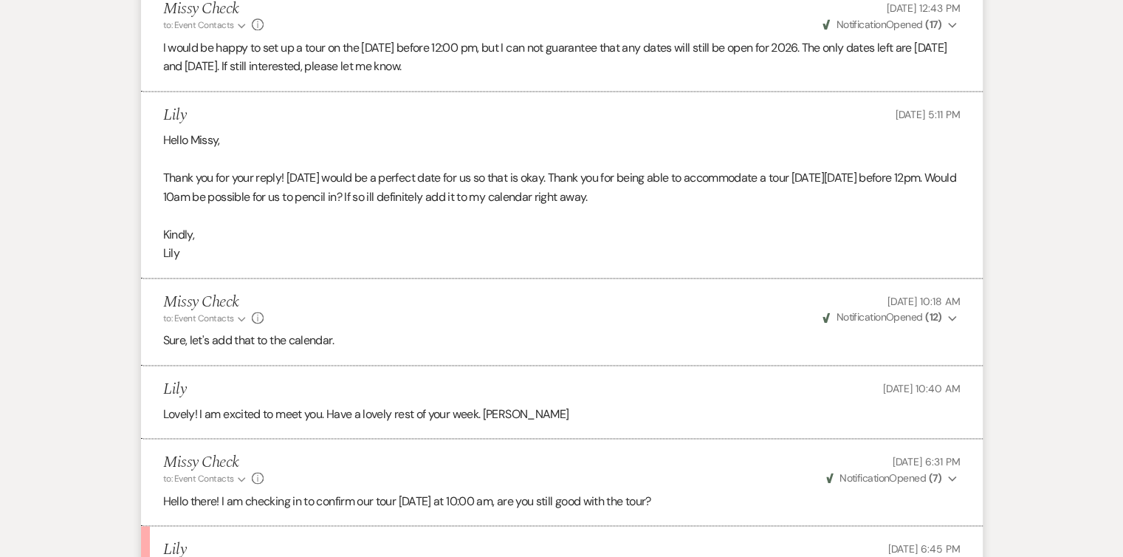
scroll to position [2251, 0]
